Goal: Information Seeking & Learning: Learn about a topic

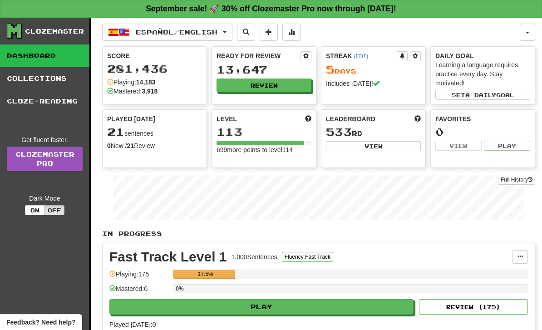
click at [232, 30] on button "Español / English" at bounding box center [167, 32] width 130 height 17
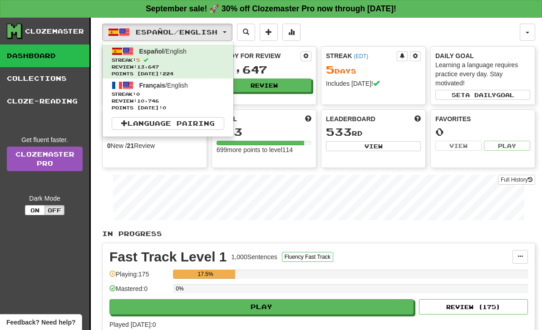
click at [192, 104] on span "Points [DATE]: 0" at bounding box center [168, 107] width 113 height 7
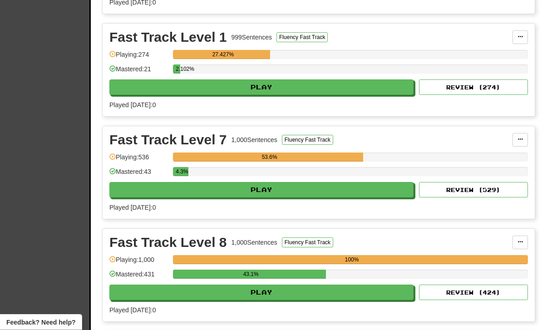
scroll to position [322, 0]
click at [297, 286] on button "Play" at bounding box center [261, 292] width 304 height 15
select select "**"
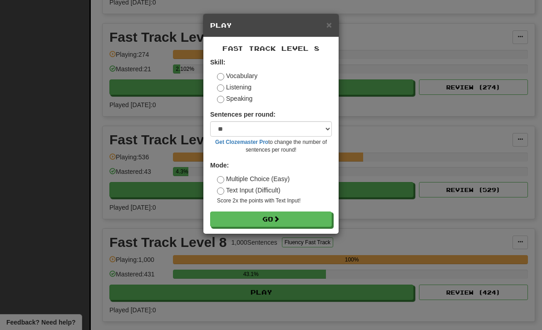
click at [306, 221] on button "Go" at bounding box center [271, 218] width 122 height 15
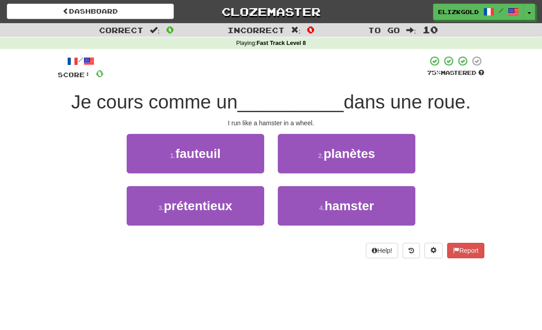
click at [397, 209] on button "4 . hamster" at bounding box center [347, 205] width 138 height 39
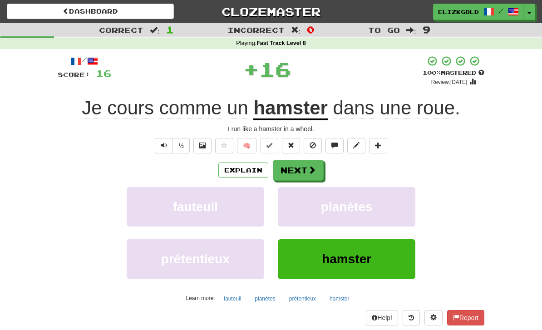
click at [302, 171] on button "Next" at bounding box center [298, 170] width 51 height 21
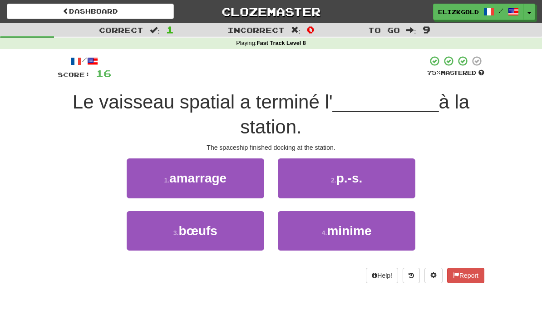
click at [143, 186] on button "1 . amarrage" at bounding box center [196, 177] width 138 height 39
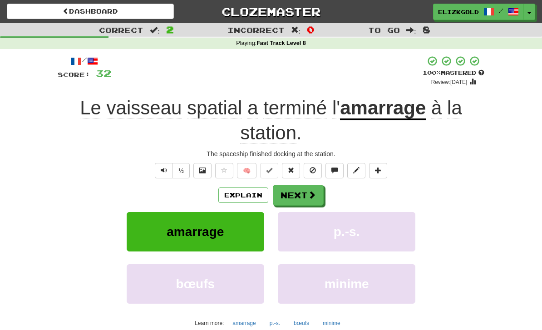
click at [302, 190] on button "Next" at bounding box center [298, 195] width 51 height 21
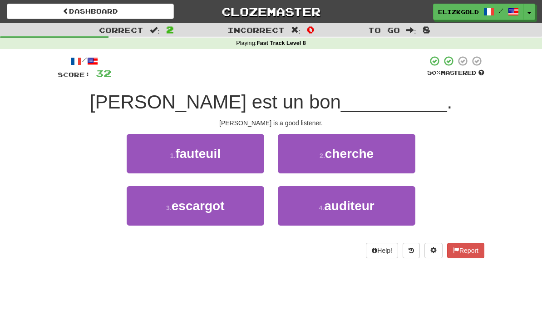
click at [381, 216] on button "4 . auditeur" at bounding box center [347, 205] width 138 height 39
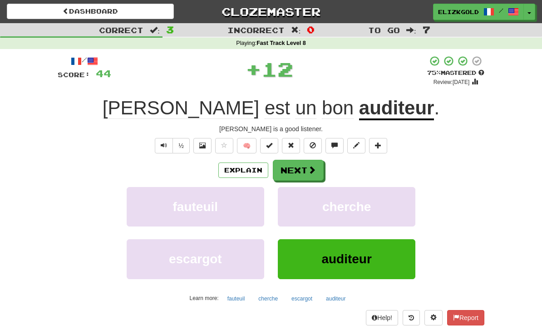
click at [304, 168] on button "Next" at bounding box center [298, 170] width 51 height 21
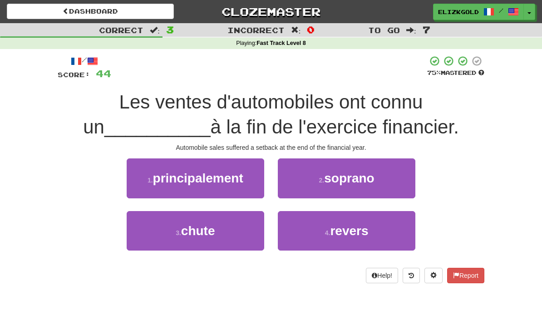
click at [364, 243] on button "4 . revers" at bounding box center [347, 230] width 138 height 39
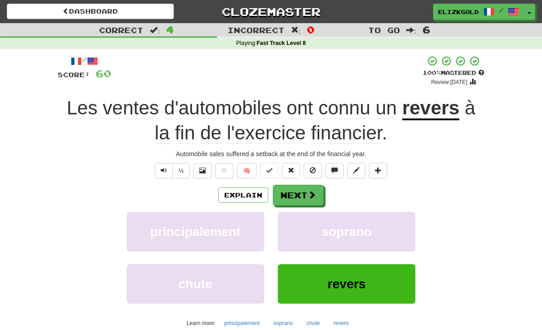
click at [315, 196] on button "Next" at bounding box center [298, 195] width 51 height 21
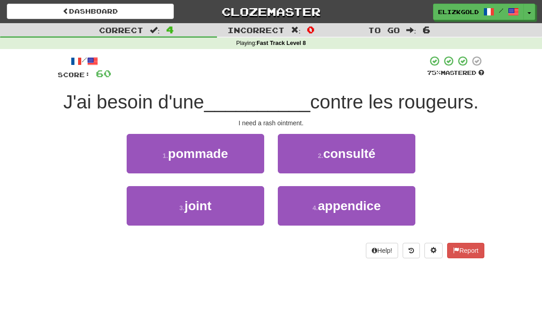
click at [146, 162] on button "1 . pommade" at bounding box center [196, 153] width 138 height 39
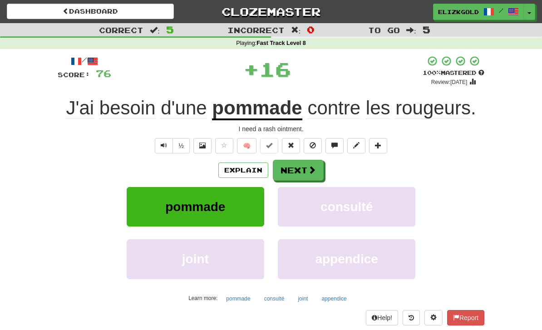
click at [298, 163] on button "Next" at bounding box center [298, 170] width 51 height 21
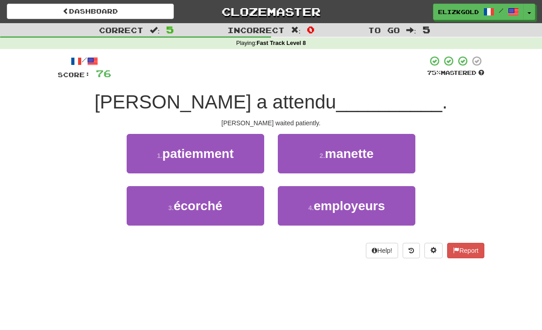
click at [142, 162] on button "1 . patiemment" at bounding box center [196, 153] width 138 height 39
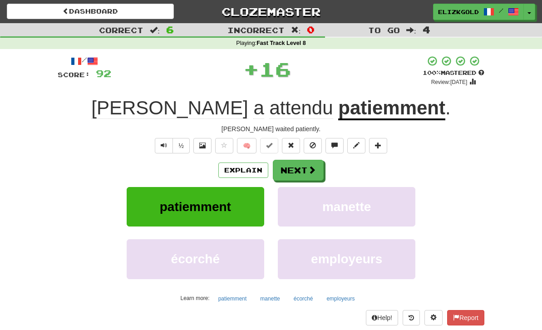
click at [302, 169] on button "Next" at bounding box center [298, 170] width 51 height 21
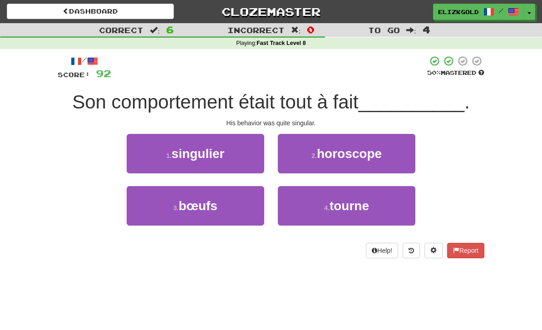
click at [151, 162] on button "1 . singulier" at bounding box center [196, 153] width 138 height 39
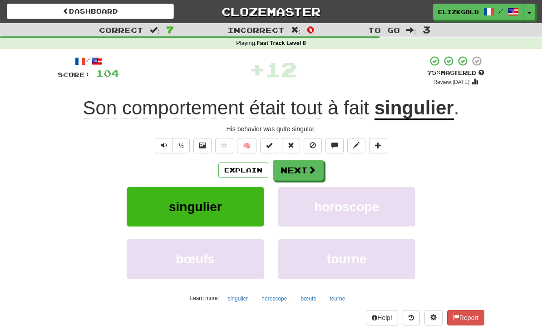
click at [307, 166] on button "Next" at bounding box center [298, 170] width 51 height 21
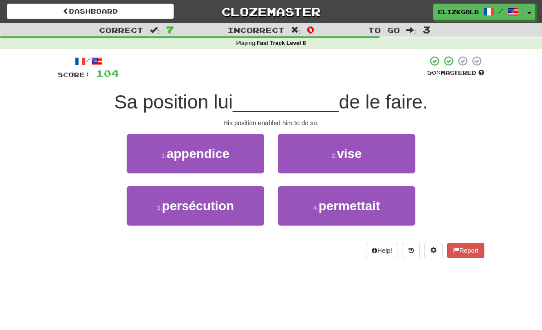
click at [376, 217] on button "4 . permettait" at bounding box center [347, 205] width 138 height 39
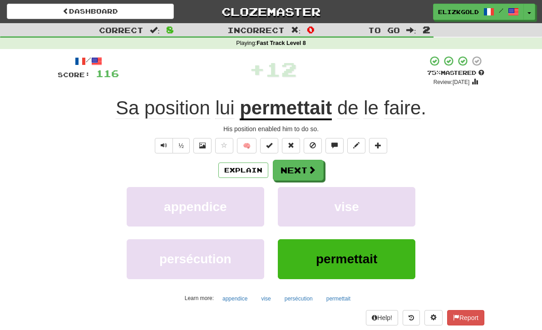
click at [309, 167] on span at bounding box center [312, 170] width 8 height 8
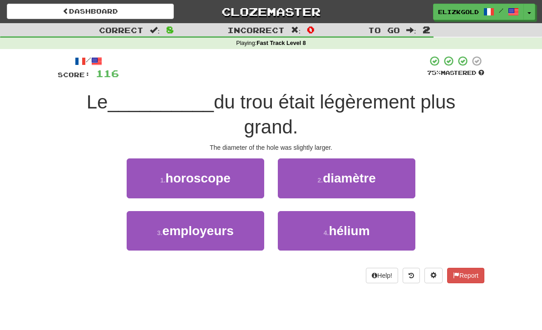
click at [378, 187] on button "2 . diamètre" at bounding box center [347, 177] width 138 height 39
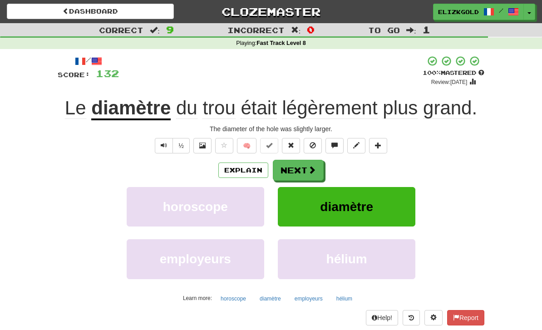
click at [307, 171] on button "Next" at bounding box center [298, 170] width 51 height 21
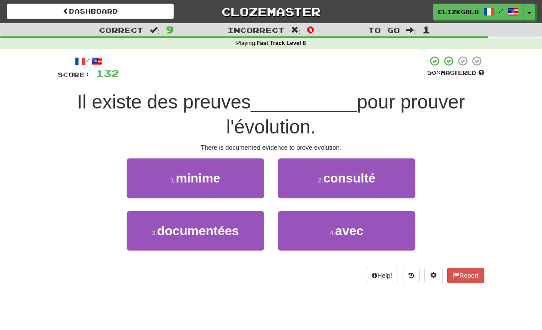
click at [245, 233] on button "3 . documentées" at bounding box center [196, 230] width 138 height 39
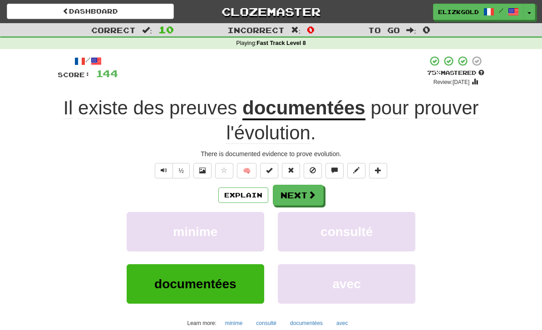
click at [304, 191] on button "Next" at bounding box center [298, 195] width 51 height 21
